Goal: Transaction & Acquisition: Subscribe to service/newsletter

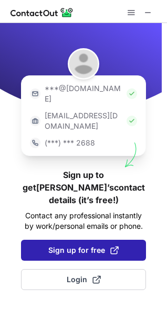
click at [84, 245] on span "Sign up for free" at bounding box center [83, 250] width 70 height 10
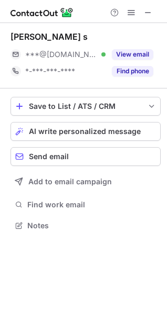
scroll to position [218, 167]
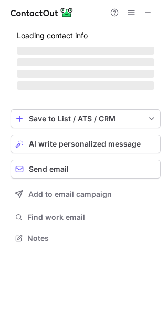
scroll to position [237, 167]
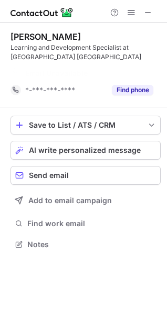
scroll to position [220, 167]
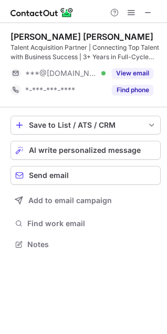
scroll to position [237, 167]
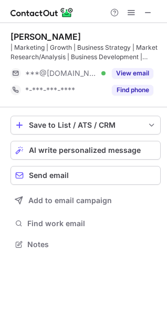
scroll to position [237, 167]
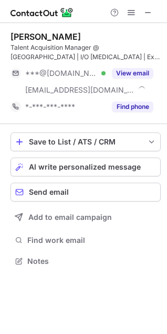
scroll to position [253, 167]
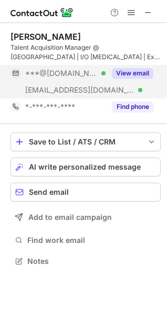
click at [129, 73] on button "View email" at bounding box center [132, 73] width 41 height 10
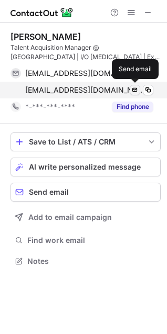
click at [134, 90] on span at bounding box center [134, 90] width 8 height 8
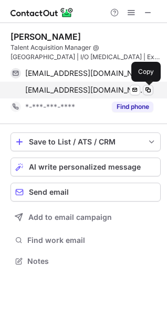
click at [146, 89] on span at bounding box center [148, 90] width 8 height 8
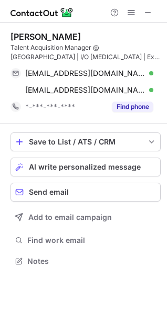
scroll to position [253, 167]
click at [150, 14] on span at bounding box center [148, 12] width 8 height 8
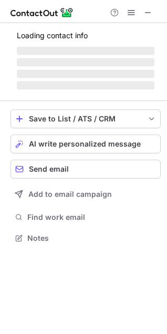
scroll to position [237, 167]
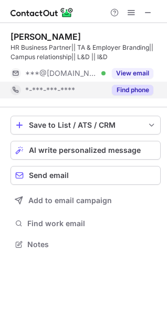
click at [127, 91] on button "Find phone" at bounding box center [132, 90] width 41 height 10
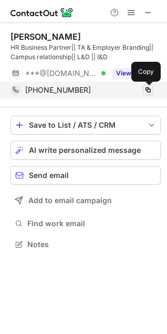
click at [150, 89] on span at bounding box center [148, 90] width 8 height 8
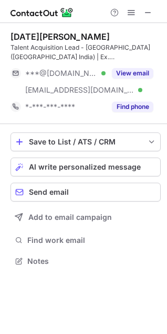
scroll to position [253, 167]
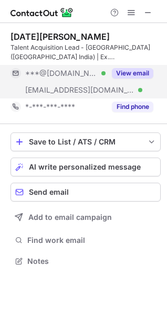
click at [135, 75] on button "View email" at bounding box center [132, 73] width 41 height 10
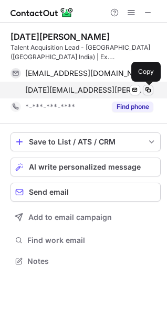
click at [148, 91] on span at bounding box center [148, 90] width 8 height 8
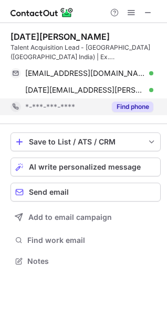
click at [137, 104] on button "Find phone" at bounding box center [132, 107] width 41 height 10
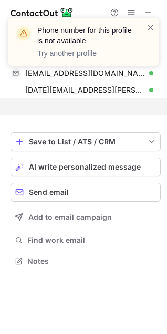
scroll to position [237, 167]
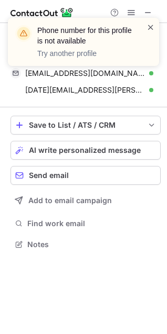
click at [150, 25] on span at bounding box center [150, 27] width 8 height 10
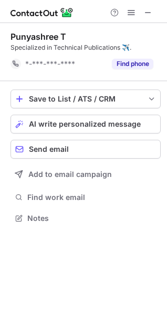
scroll to position [211, 167]
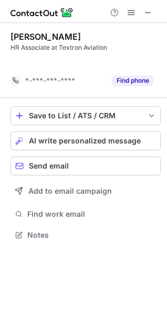
scroll to position [211, 167]
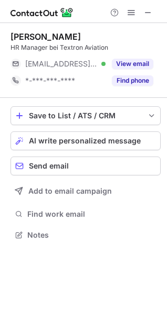
scroll to position [5, 5]
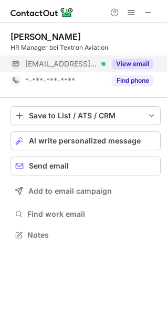
click at [127, 67] on button "View email" at bounding box center [132, 64] width 41 height 10
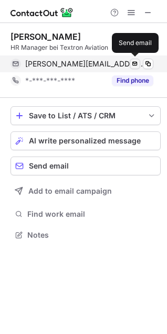
click at [133, 64] on span at bounding box center [134, 64] width 8 height 8
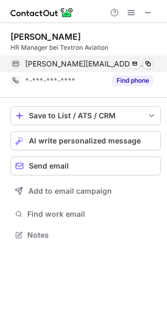
click at [119, 63] on span "nathalie.schykowski@gmx.de" at bounding box center [85, 63] width 120 height 9
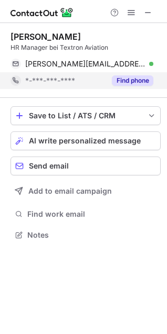
click at [120, 82] on button "Find phone" at bounding box center [132, 80] width 41 height 10
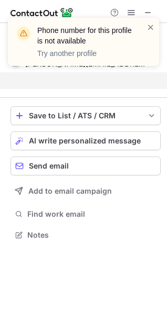
scroll to position [211, 167]
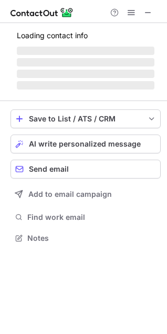
scroll to position [261, 167]
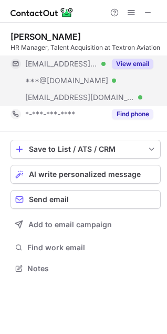
click at [127, 64] on button "View email" at bounding box center [132, 64] width 41 height 10
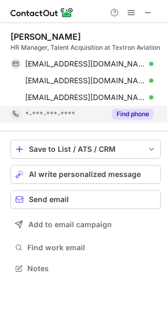
click at [129, 114] on button "Find phone" at bounding box center [132, 114] width 41 height 10
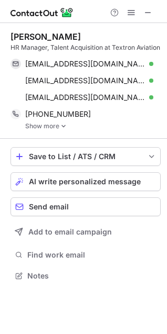
scroll to position [268, 167]
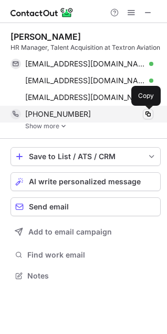
click at [147, 114] on span at bounding box center [148, 114] width 8 height 8
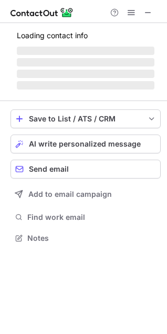
scroll to position [244, 167]
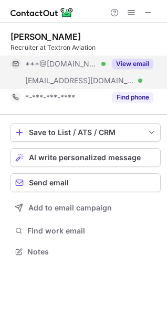
click at [125, 63] on button "View email" at bounding box center [132, 64] width 41 height 10
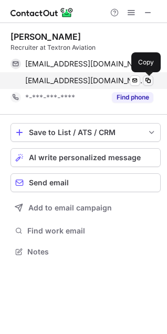
click at [148, 80] on span at bounding box center [148, 80] width 8 height 8
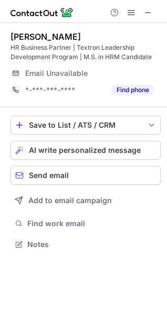
scroll to position [237, 167]
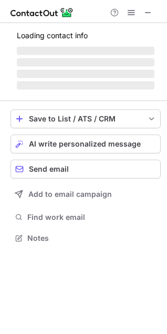
scroll to position [244, 167]
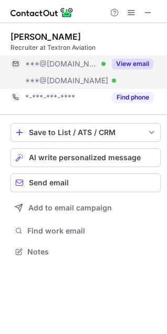
click at [131, 66] on button "View email" at bounding box center [132, 64] width 41 height 10
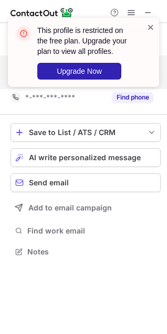
click at [151, 30] on span at bounding box center [150, 27] width 8 height 10
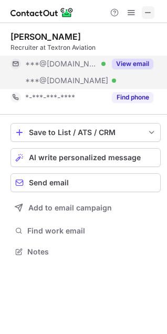
click at [153, 12] on button at bounding box center [147, 12] width 13 height 13
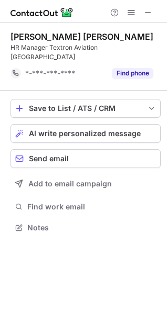
scroll to position [211, 167]
